Goal: Information Seeking & Learning: Learn about a topic

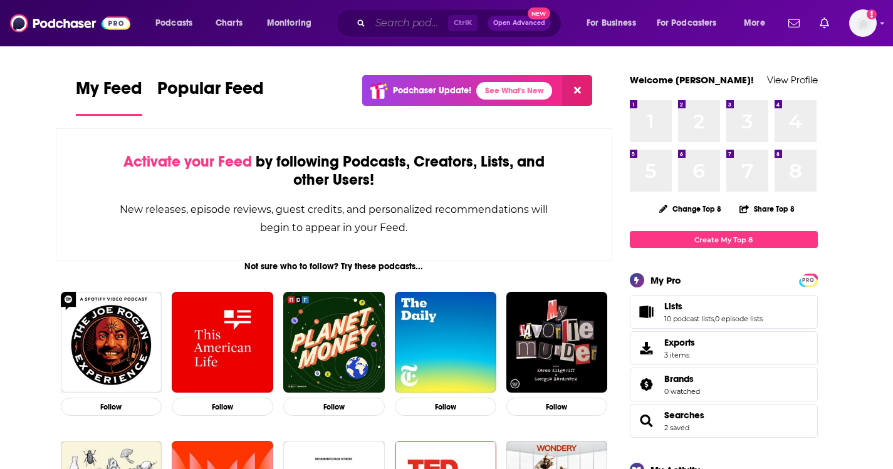
click at [381, 24] on input "Search podcasts, credits, & more..." at bounding box center [409, 23] width 78 height 20
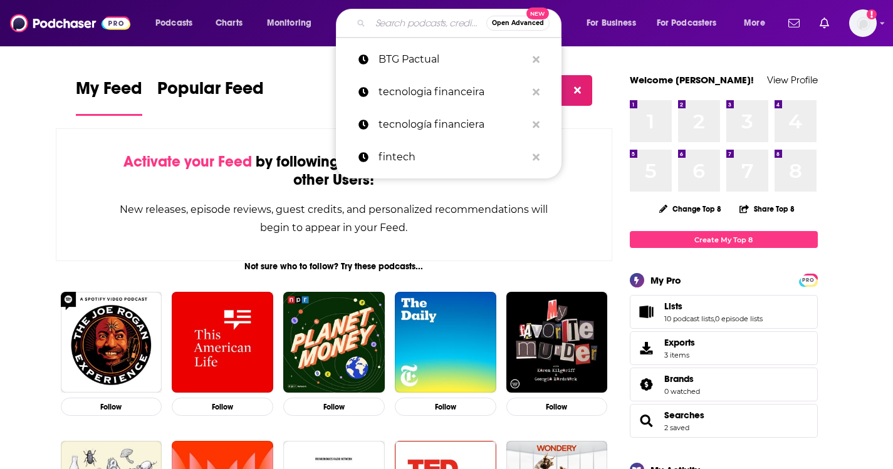
paste input "SOCIAL 333 PODCAST"
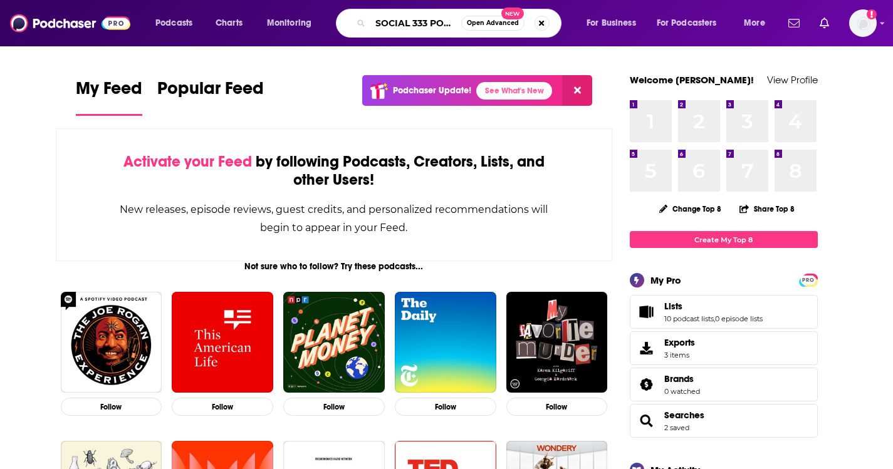
scroll to position [0, 20]
click at [440, 23] on input "SOCIAL 333 PODCAST" at bounding box center [415, 23] width 91 height 20
type input "SOCIAL 333"
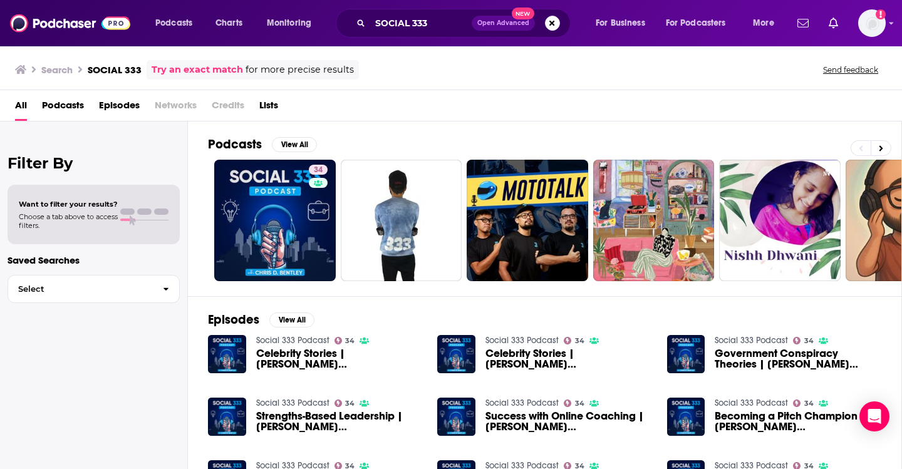
click at [275, 350] on span "Celebrity Stories | [PERSON_NAME] #social333podcast #21" at bounding box center [339, 358] width 167 height 21
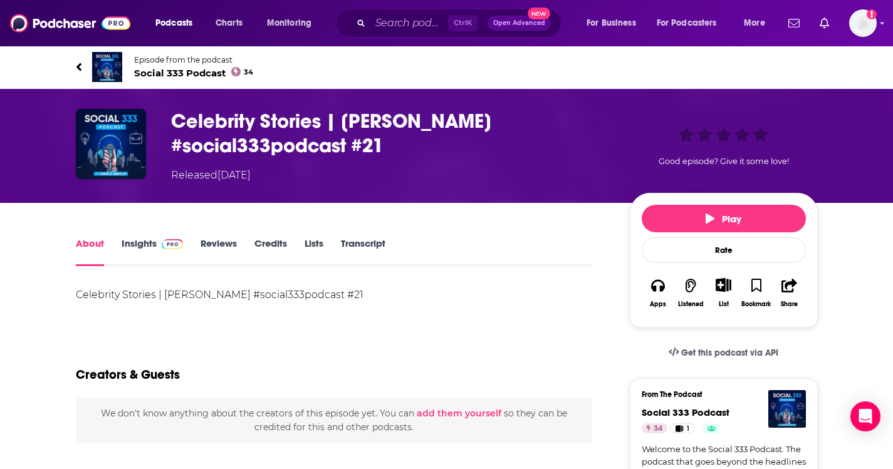
click at [85, 251] on link "About" at bounding box center [90, 251] width 28 height 29
click at [144, 71] on span "Social 333 Podcast 34" at bounding box center [194, 73] width 120 height 12
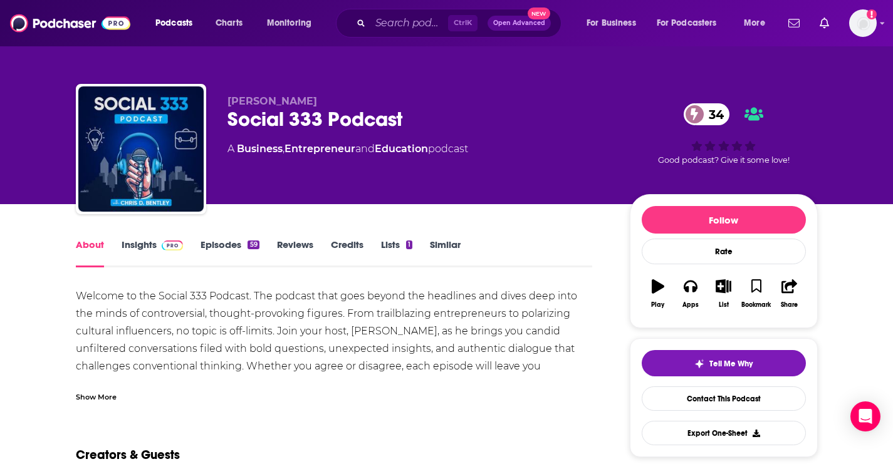
click at [135, 245] on link "Insights" at bounding box center [153, 253] width 62 height 29
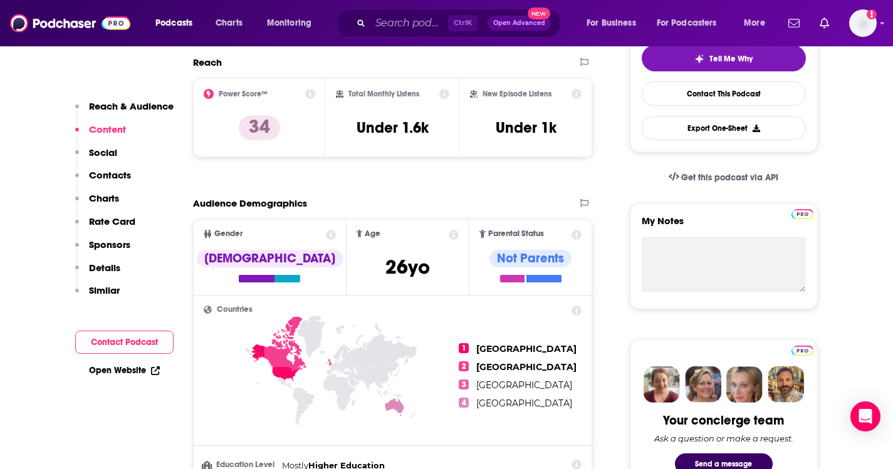
scroll to position [251, 0]
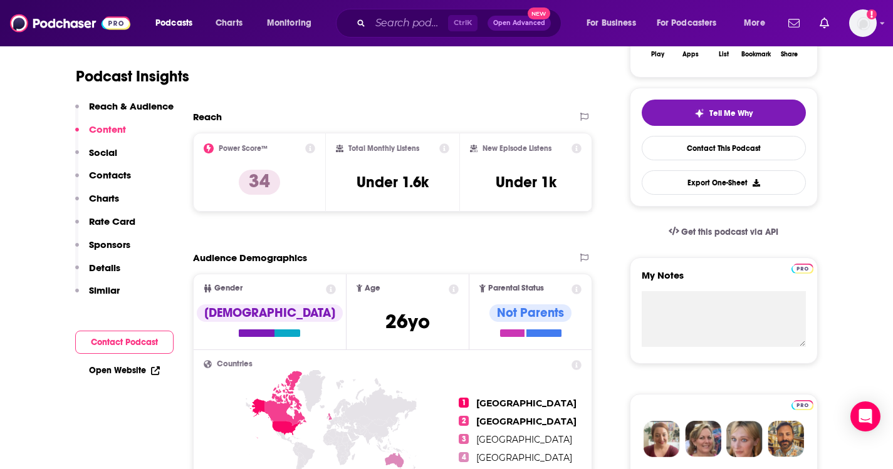
click at [447, 148] on icon at bounding box center [444, 148] width 10 height 10
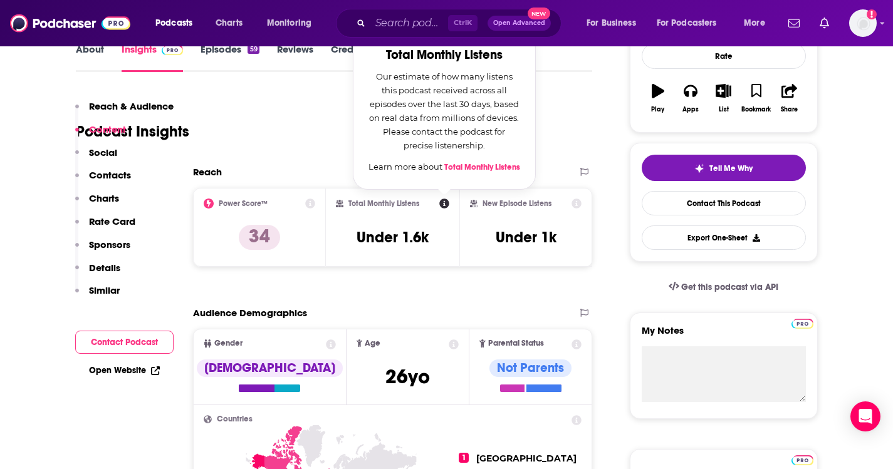
scroll to position [188, 0]
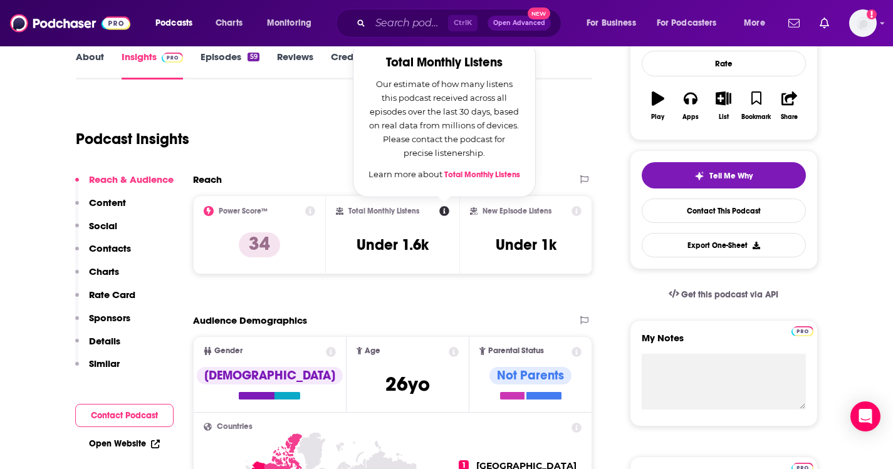
click at [316, 210] on div "Power Score™ 34" at bounding box center [259, 234] width 133 height 79
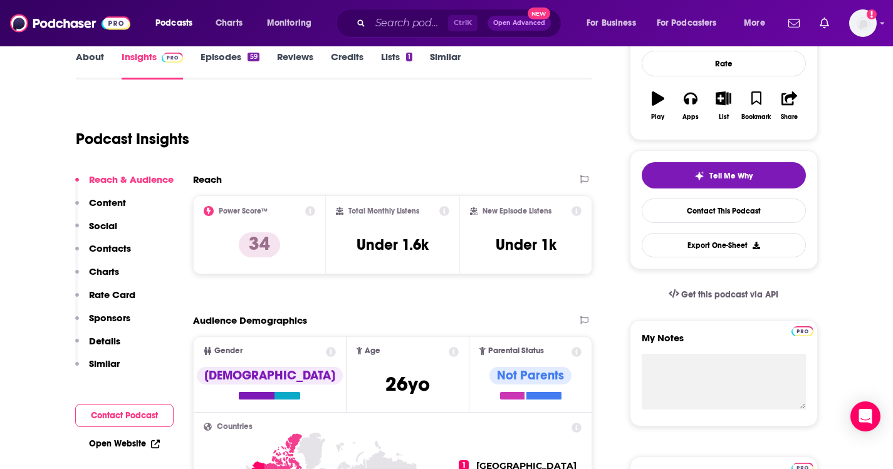
click at [311, 214] on icon at bounding box center [310, 211] width 10 height 10
